Goal: Task Accomplishment & Management: Use online tool/utility

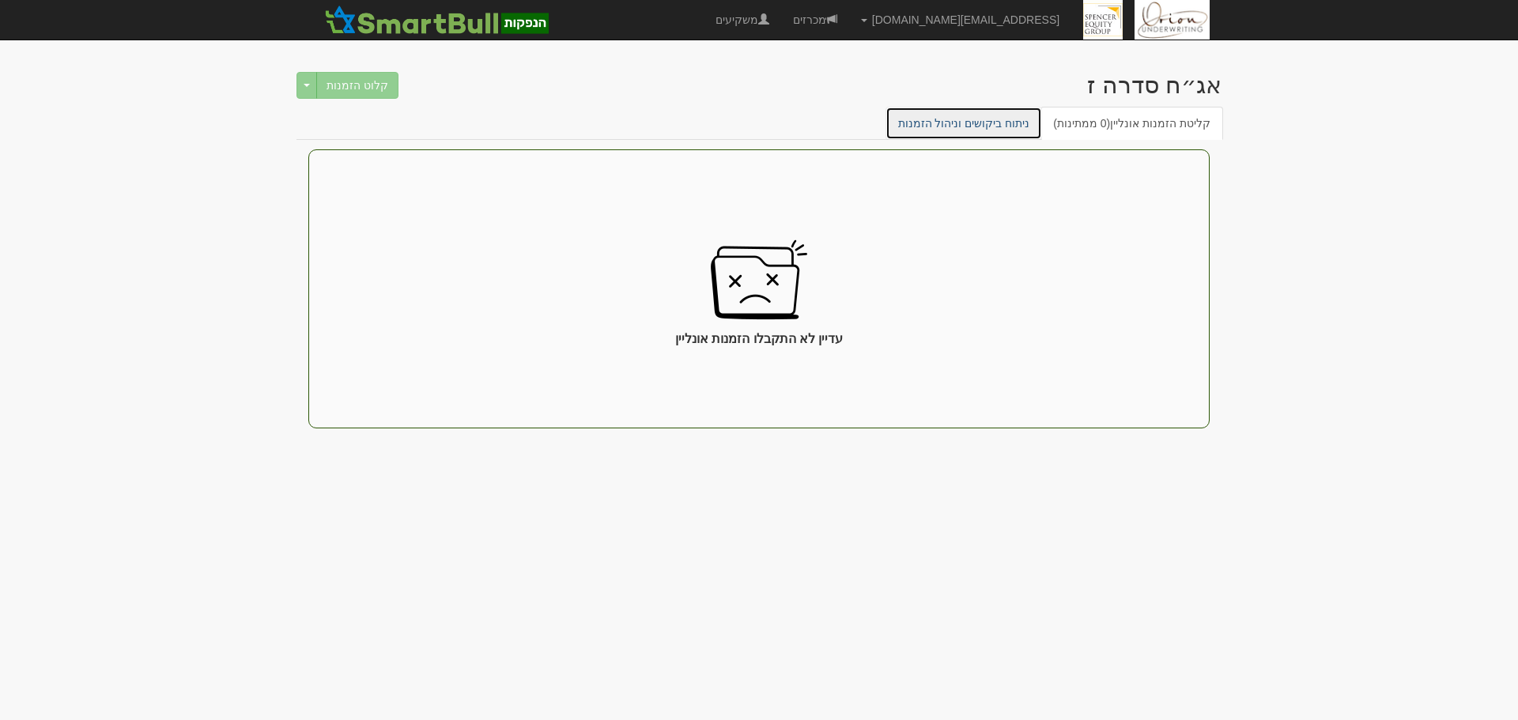
click at [1009, 118] on link "ניתוח ביקושים וניהול הזמנות" at bounding box center [963, 123] width 157 height 33
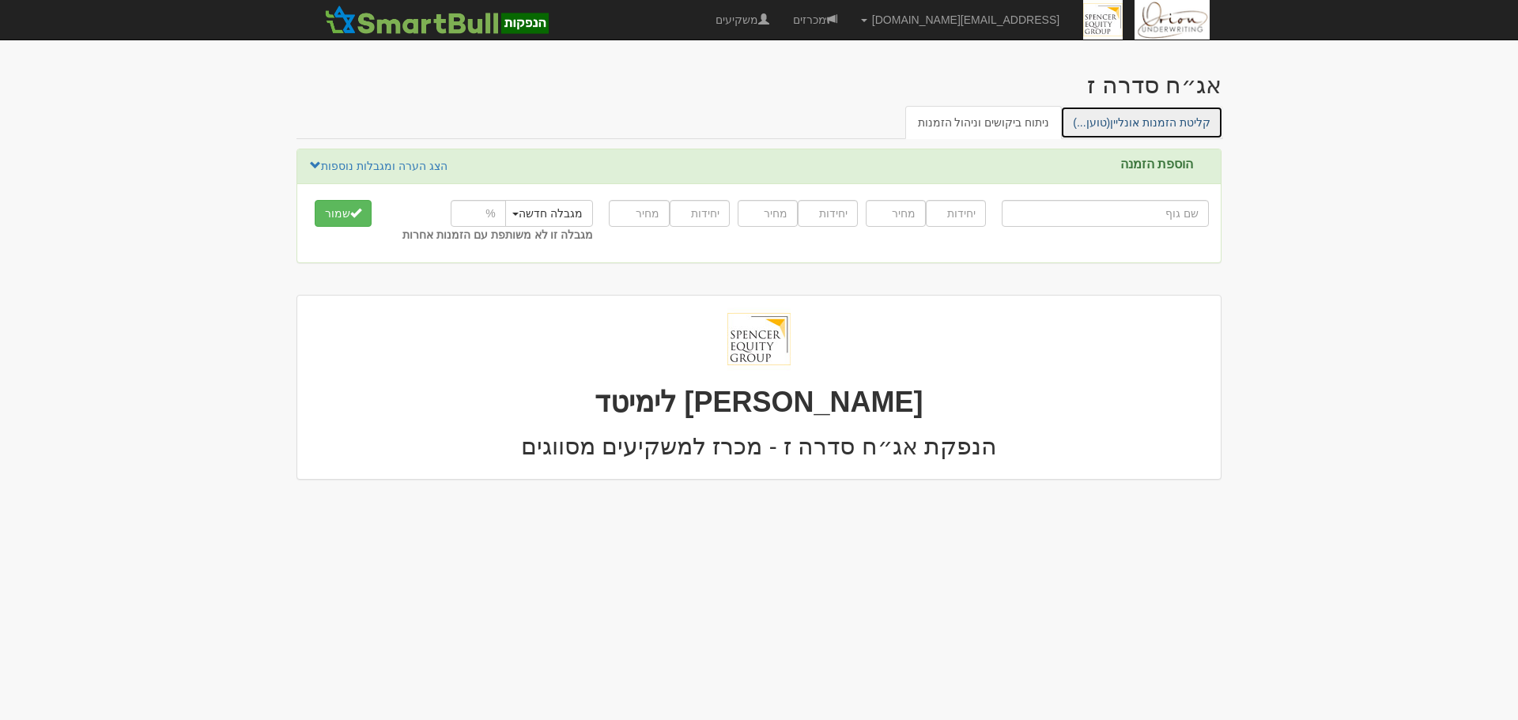
drag, startPoint x: 0, startPoint y: 0, endPoint x: 1155, endPoint y: 122, distance: 1161.3
click at [1155, 122] on link "קליטת הזמנות אונליין (טוען...)" at bounding box center [1141, 122] width 163 height 33
